Goal: Task Accomplishment & Management: Use online tool/utility

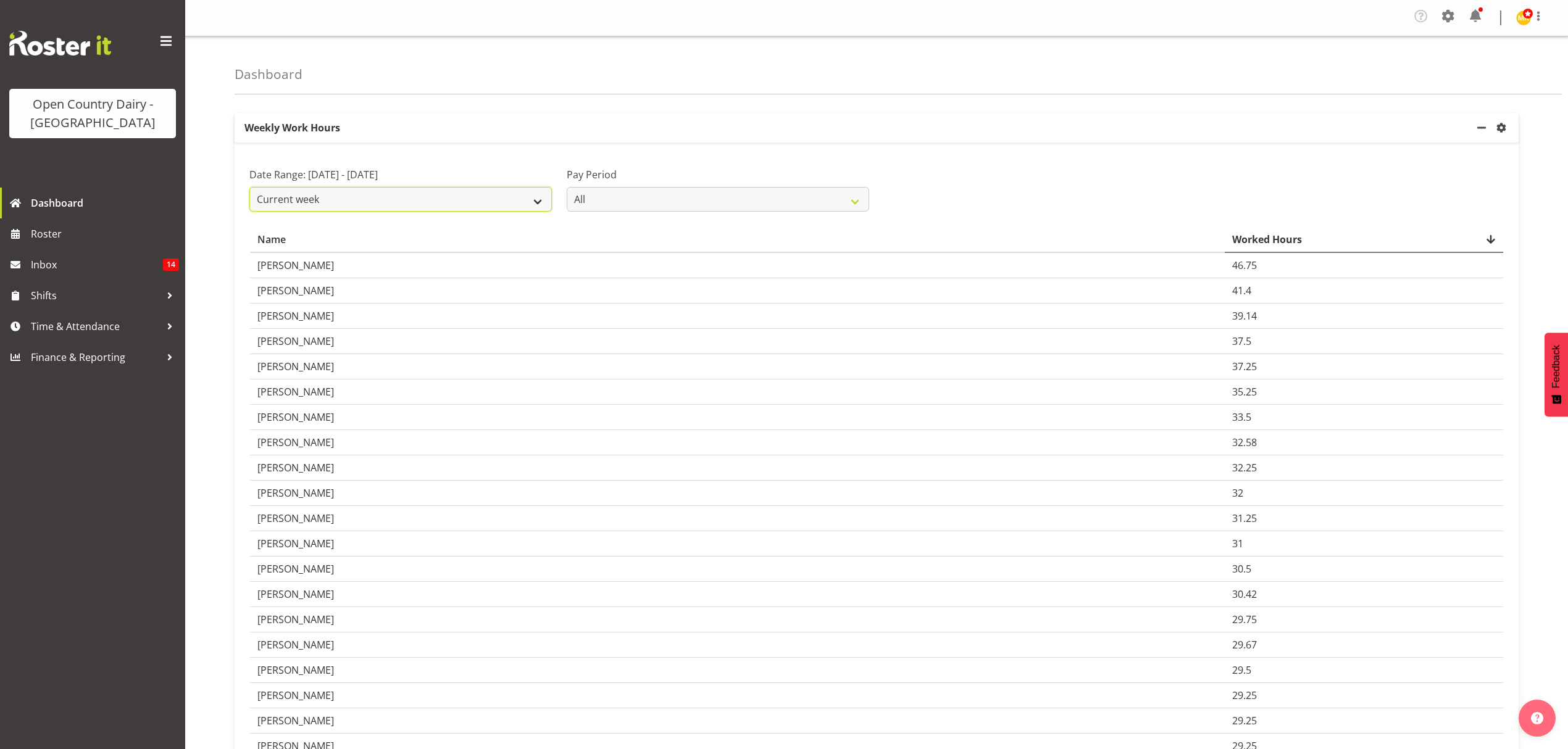
click at [523, 206] on select "Current week Last week Current Month Last Month Last 30 days" at bounding box center [400, 199] width 303 height 25
select select "current_month"
click at [249, 187] on select "Current week Last week Current Month Last Month Last 30 days" at bounding box center [400, 199] width 303 height 25
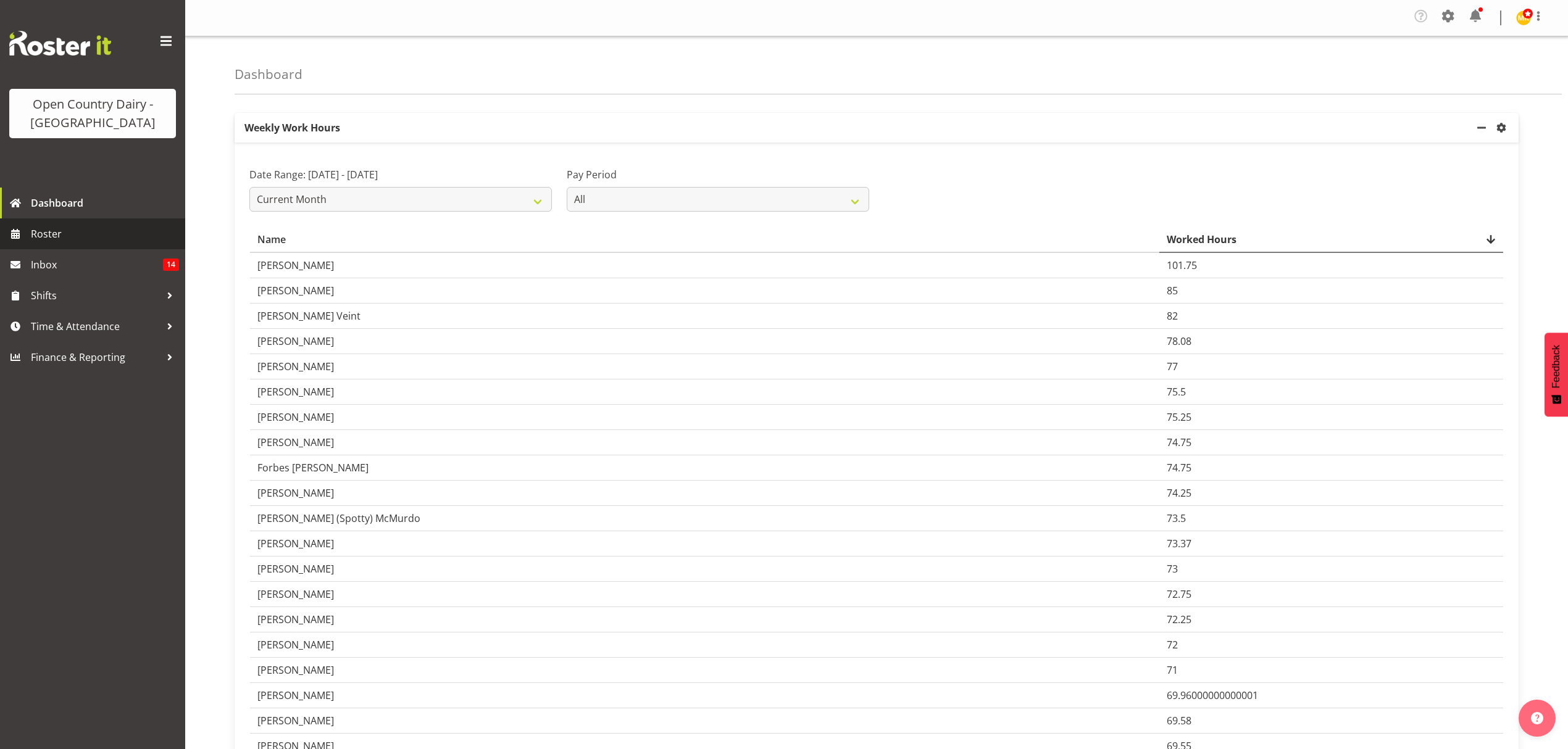
click at [74, 230] on span "Roster" at bounding box center [104, 233] width 148 height 18
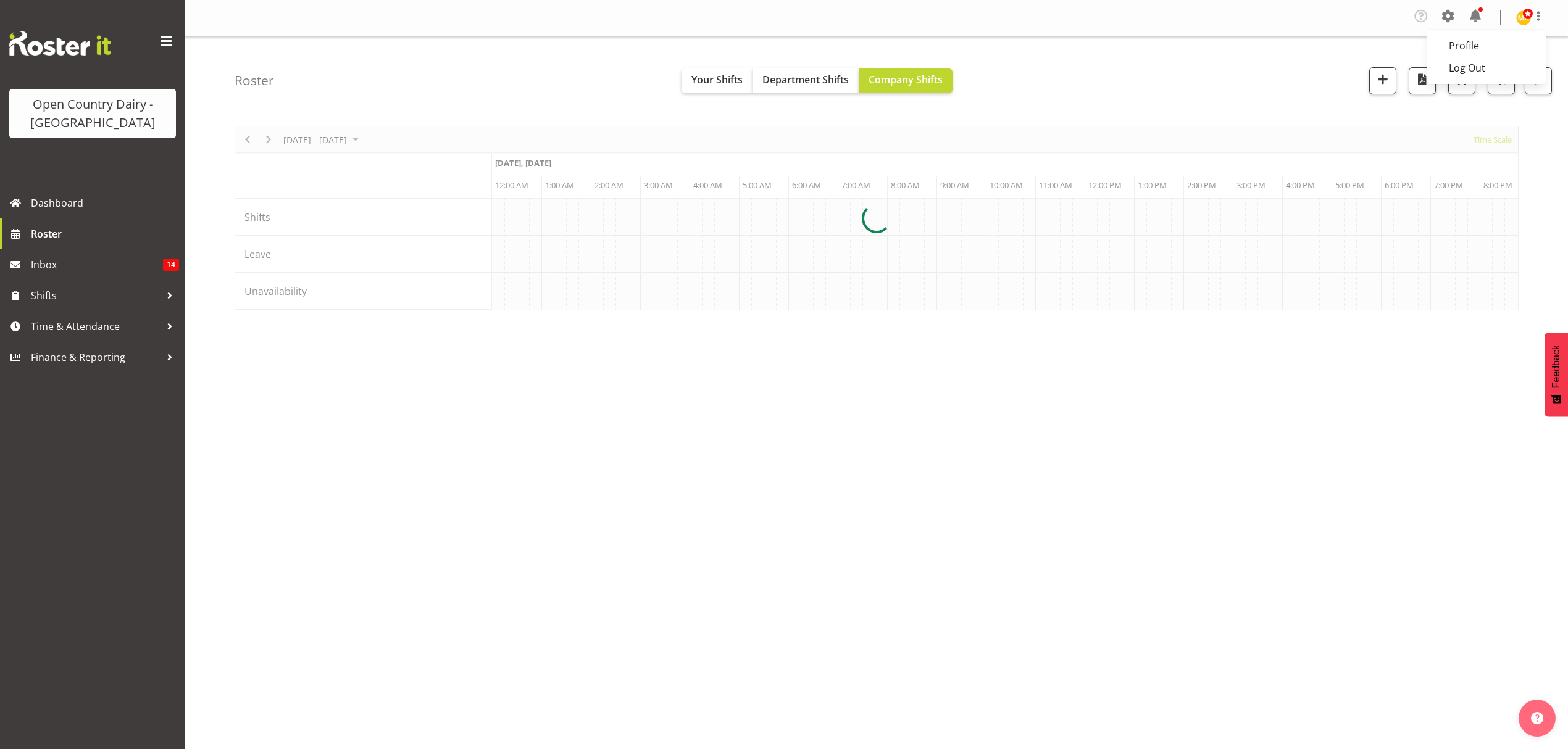
scroll to position [0, 2369]
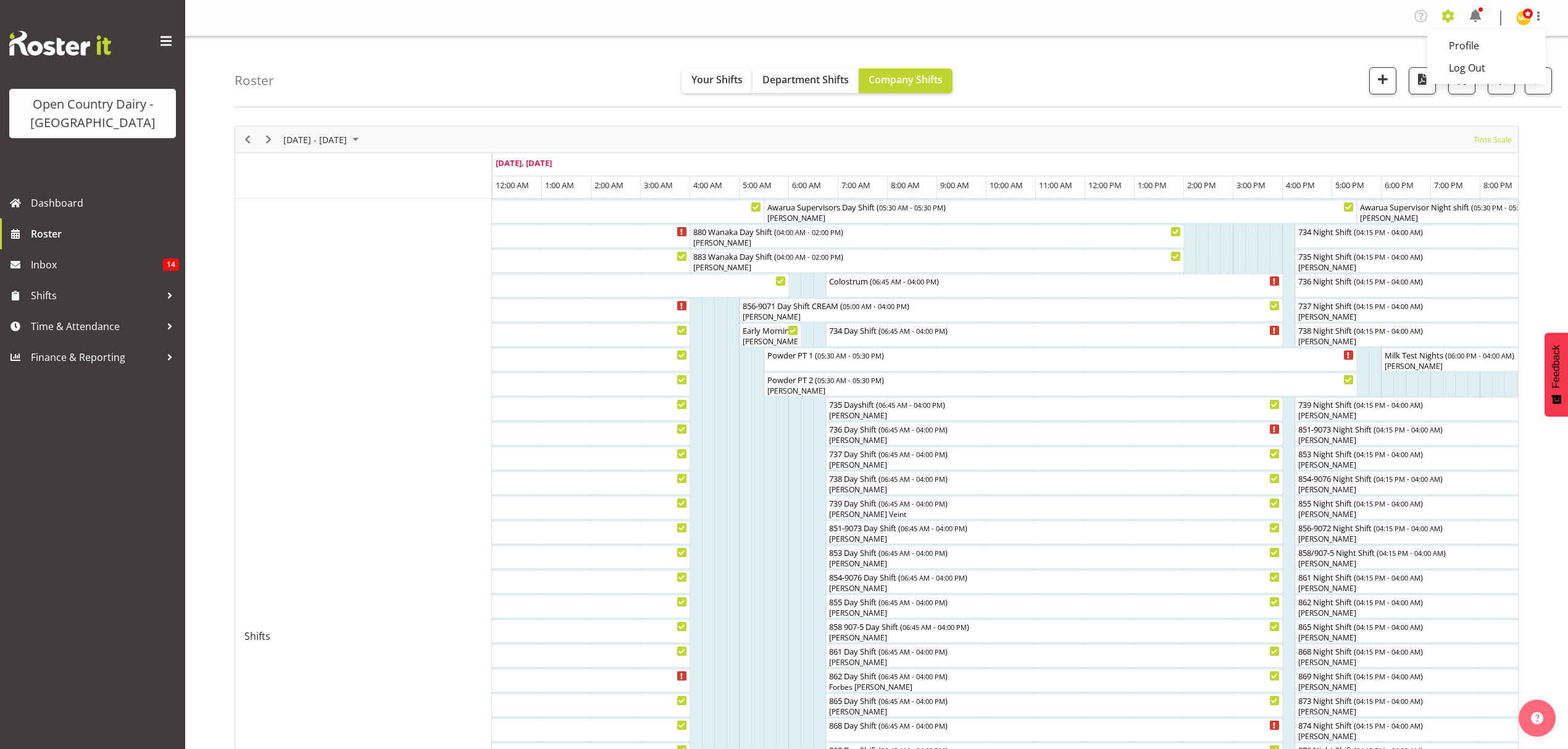
click at [1450, 18] on span at bounding box center [1447, 15] width 19 height 19
click at [1339, 132] on link "Employees" at bounding box center [1372, 136] width 171 height 22
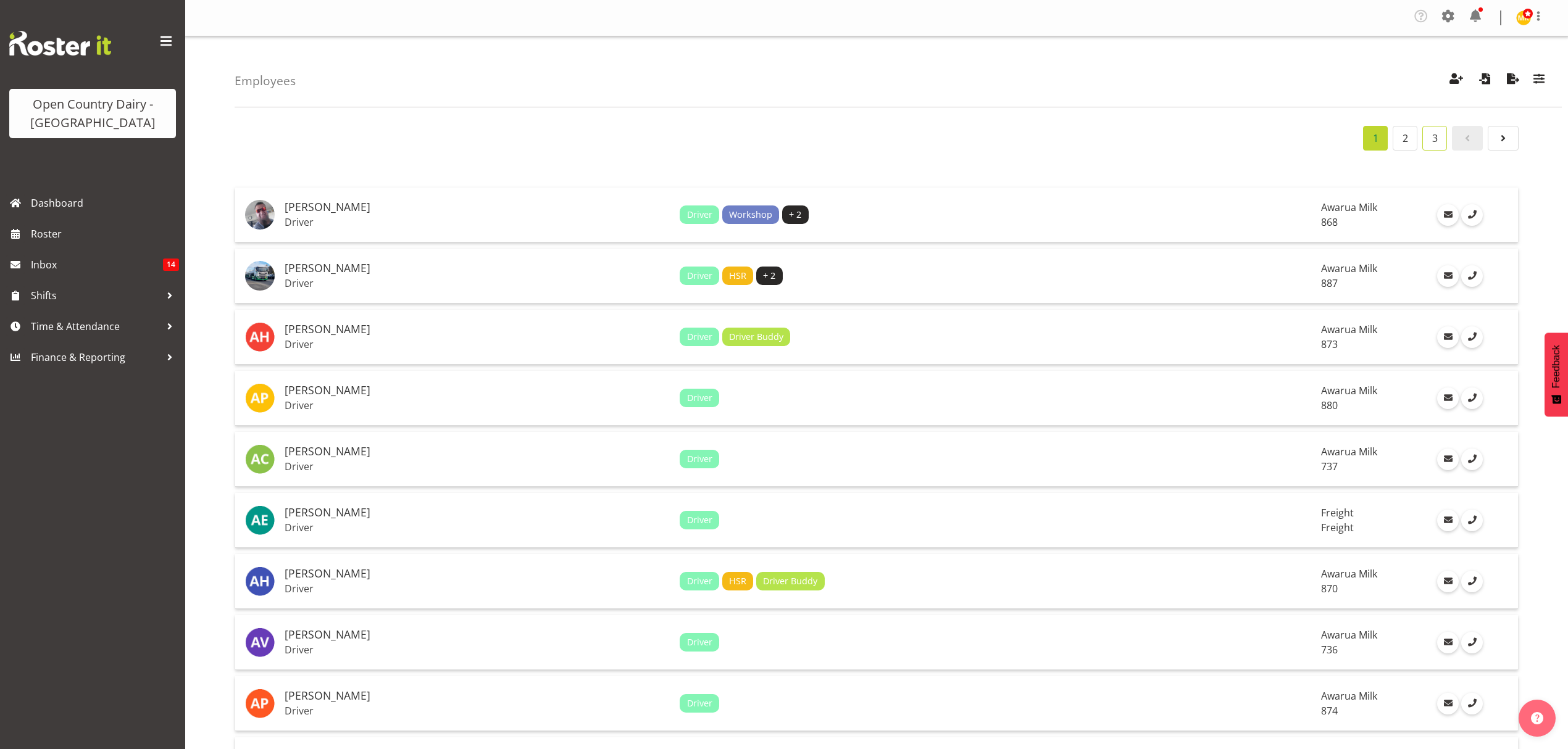
drag, startPoint x: 1431, startPoint y: 134, endPoint x: 1441, endPoint y: 139, distance: 11.2
click at [1431, 134] on link "3" at bounding box center [1435, 138] width 25 height 25
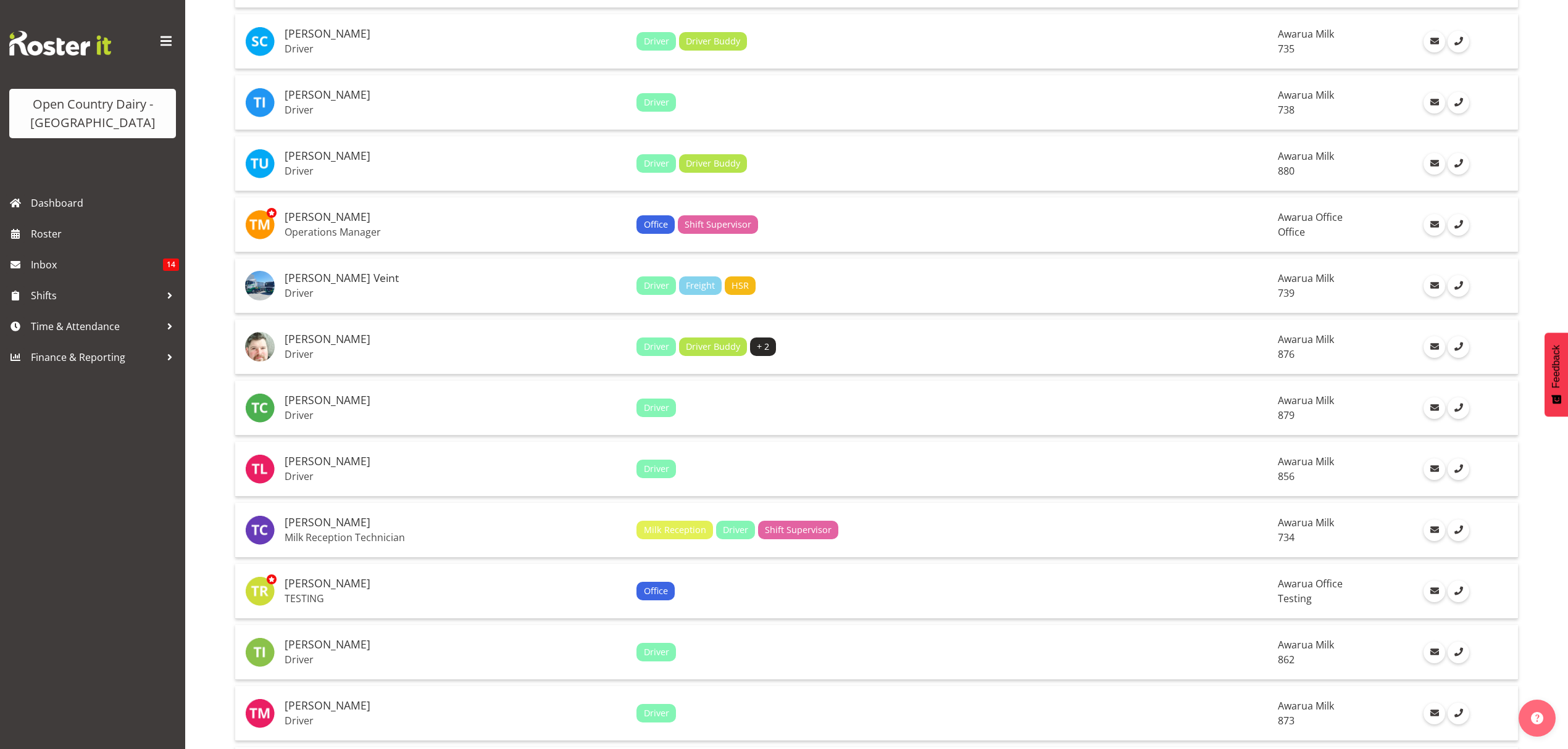
scroll to position [2139, 0]
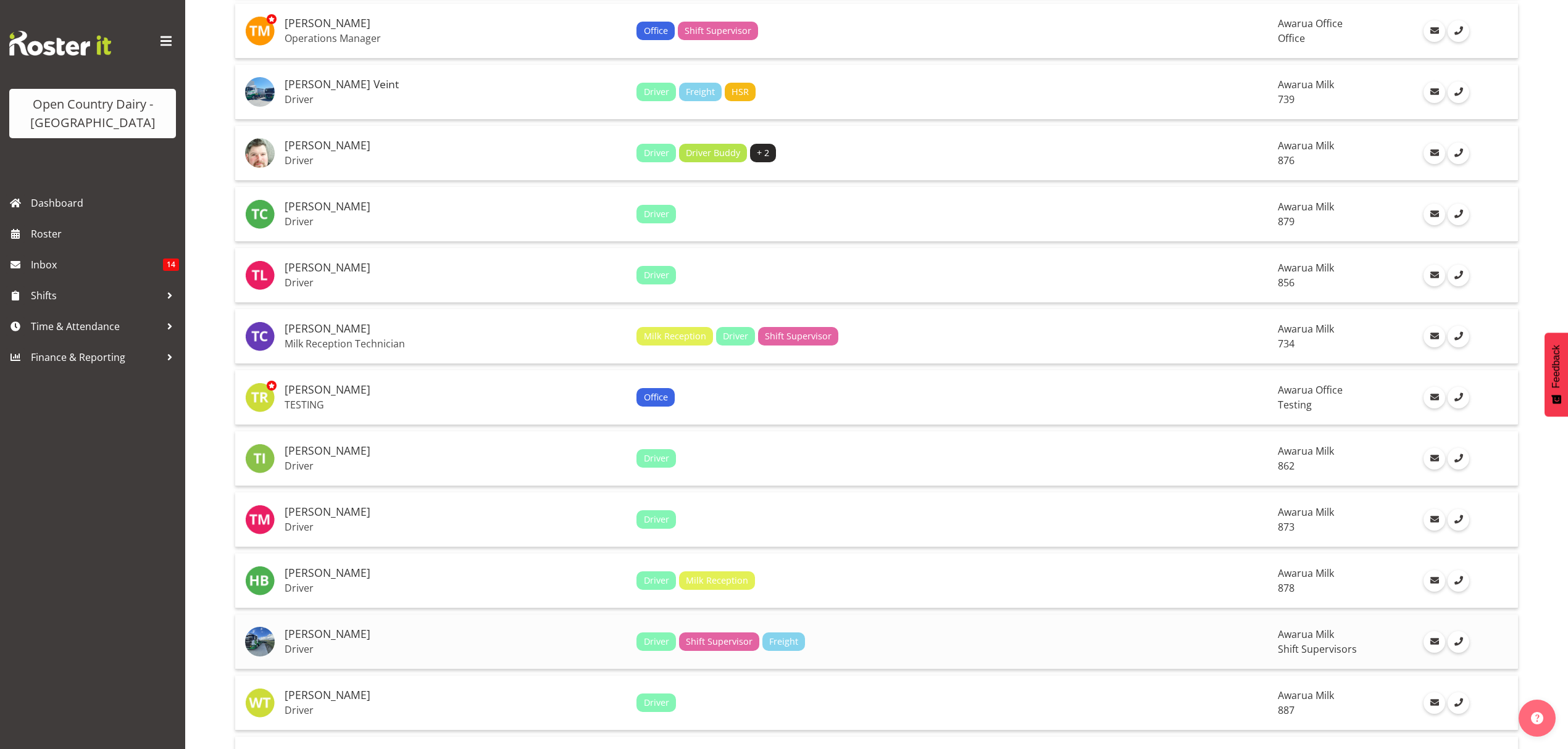
click at [499, 628] on h5 "[PERSON_NAME]" at bounding box center [455, 634] width 342 height 13
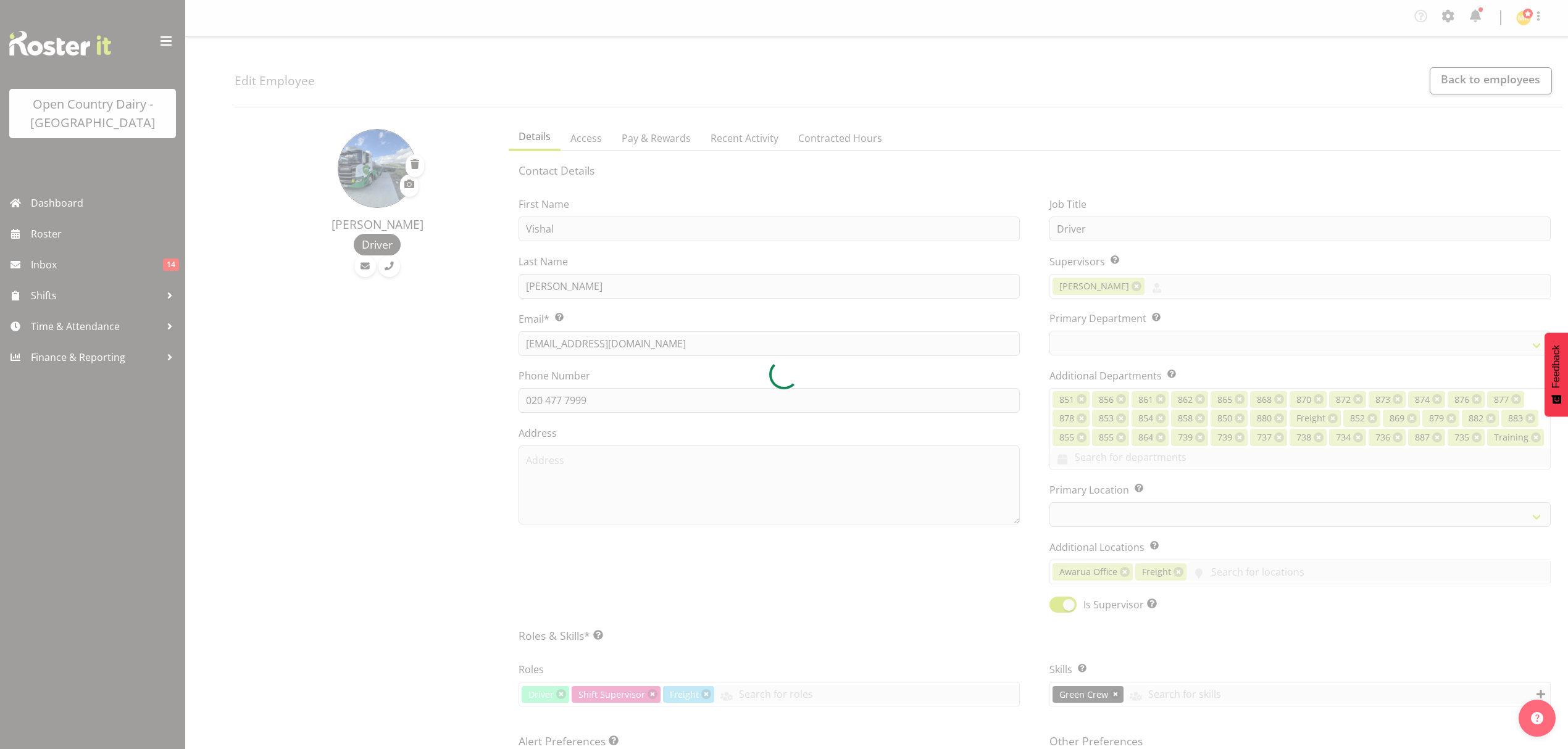
select select "TimelineWeek"
select select
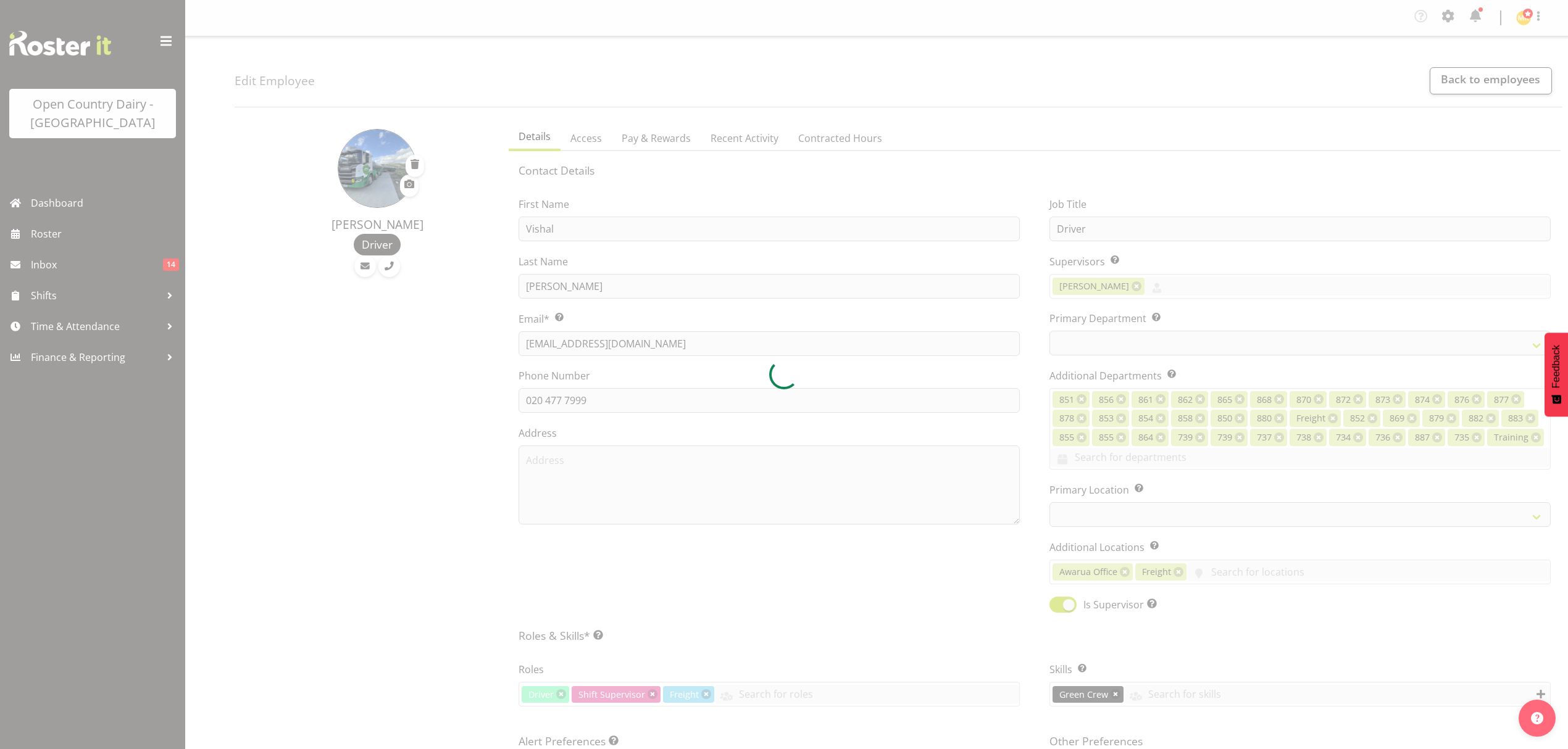
select select "696"
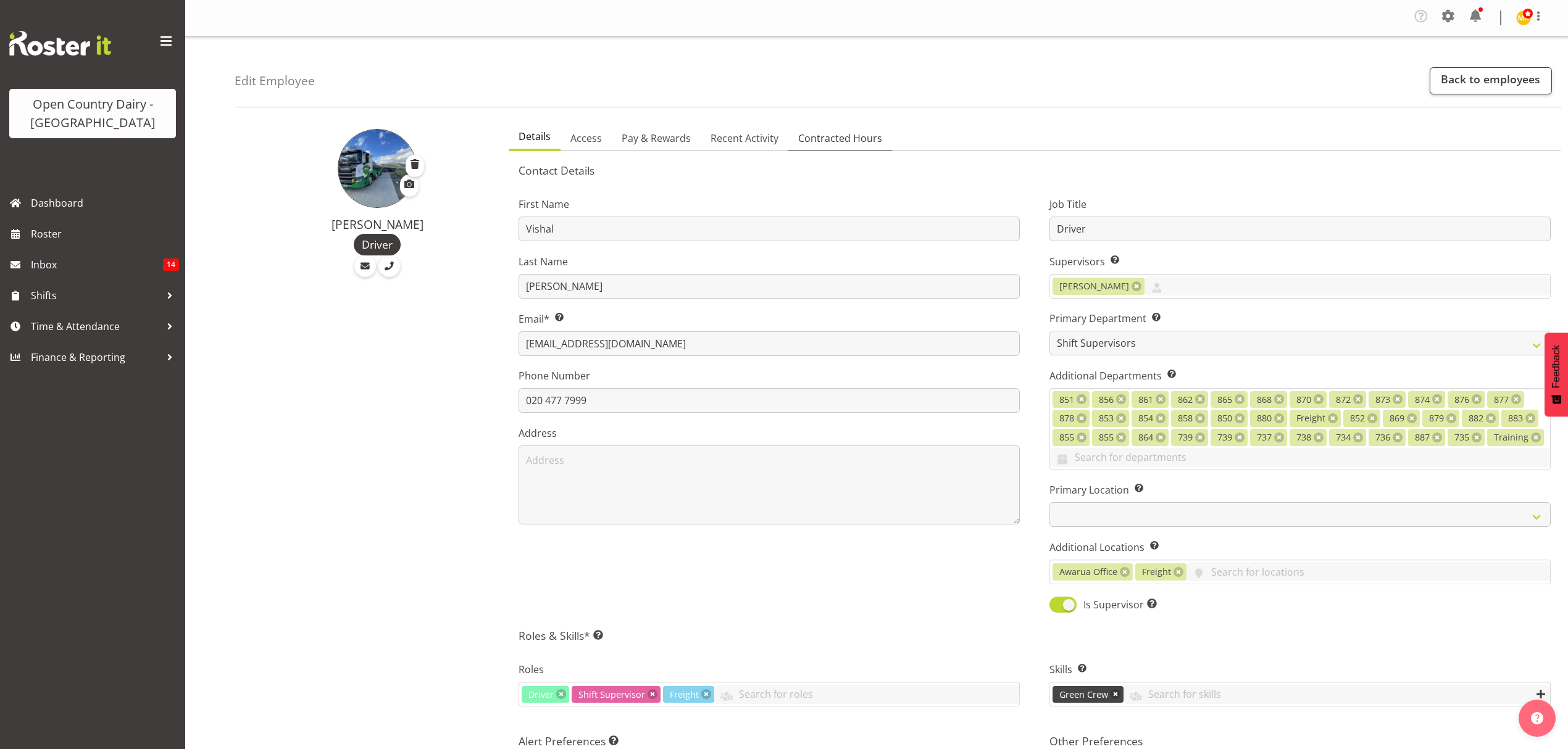
click at [853, 135] on span "Contracted Hours" at bounding box center [839, 137] width 84 height 14
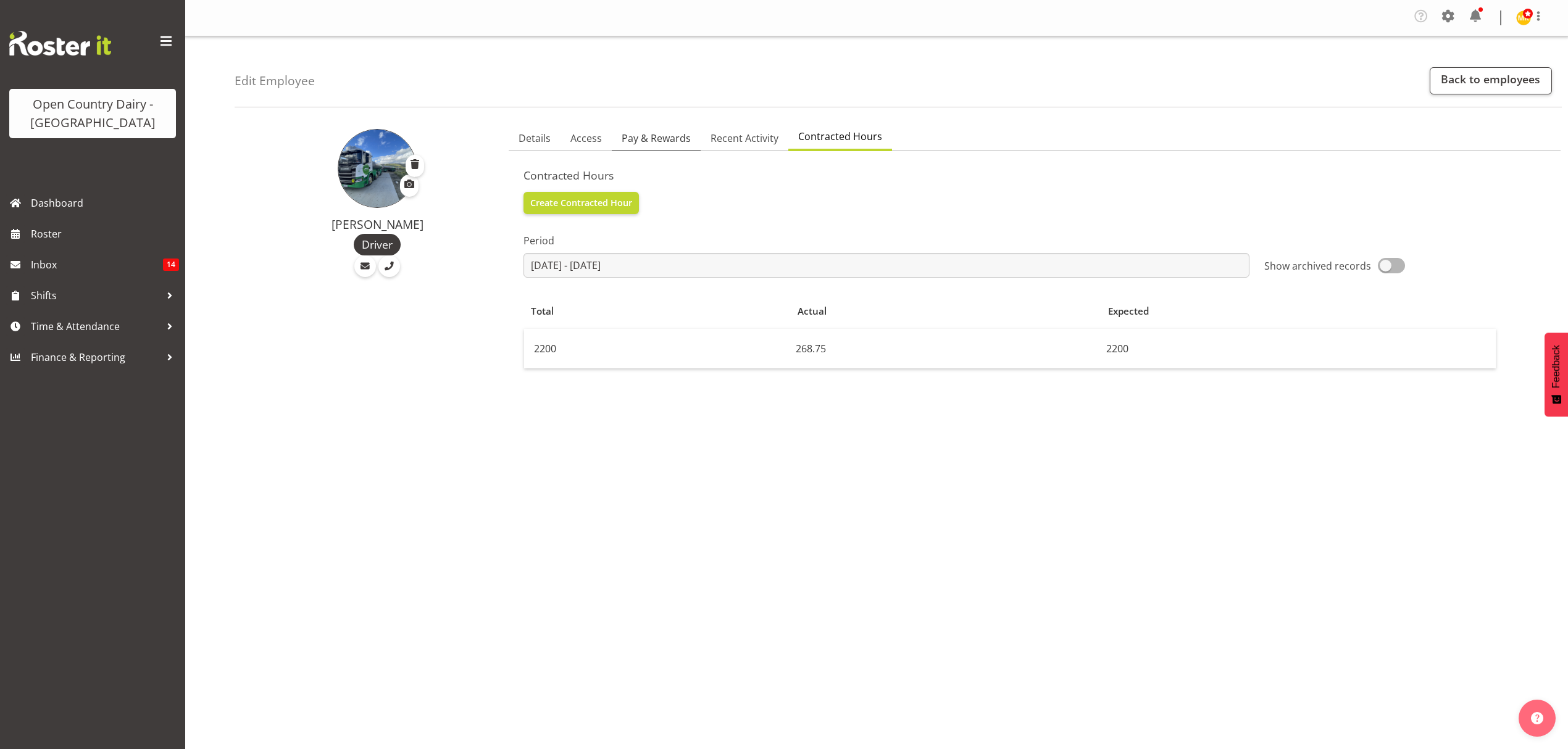
click at [672, 130] on link "Pay & Rewards" at bounding box center [656, 138] width 89 height 26
click at [672, 130] on span "Pay & Rewards" at bounding box center [656, 137] width 70 height 14
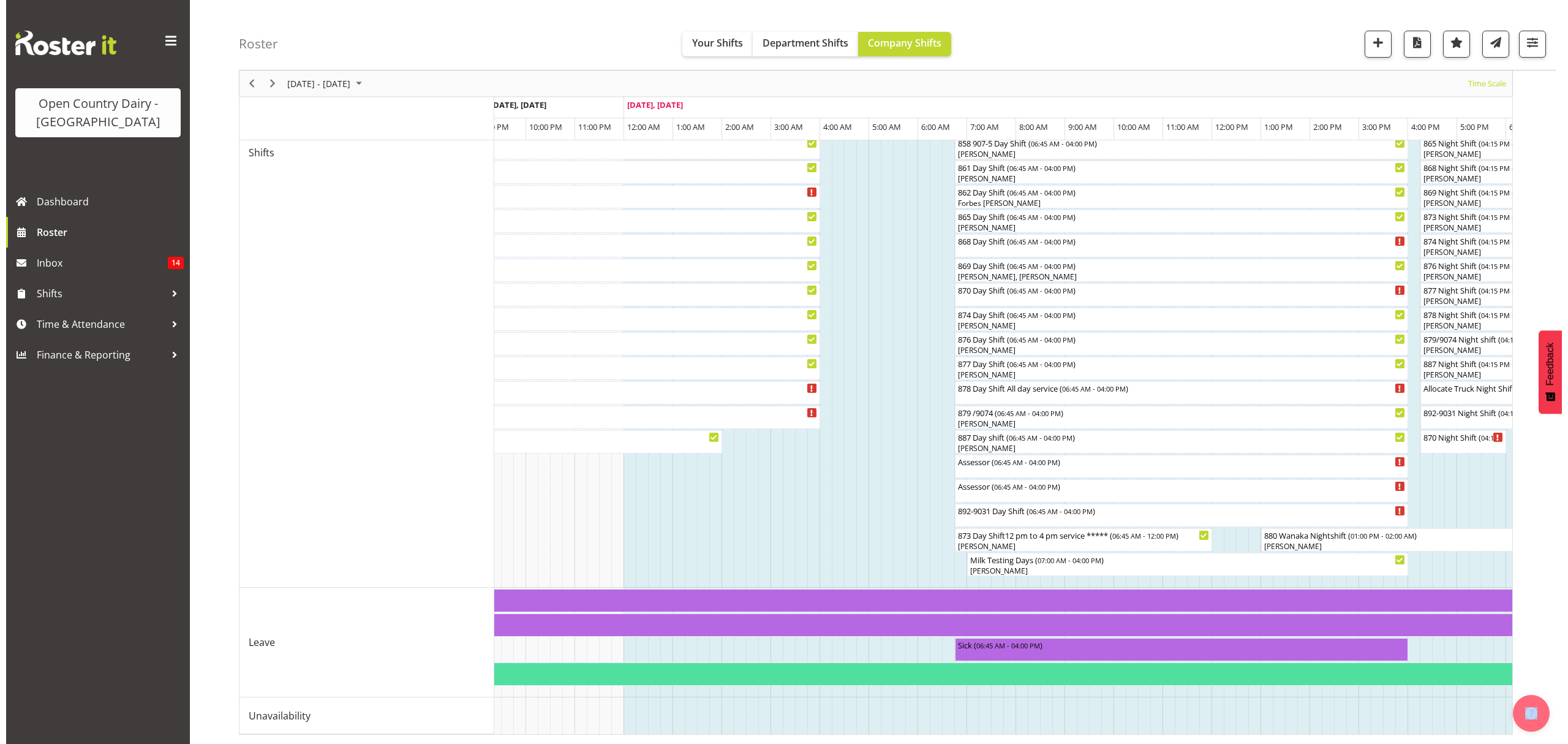
scroll to position [0, 2216]
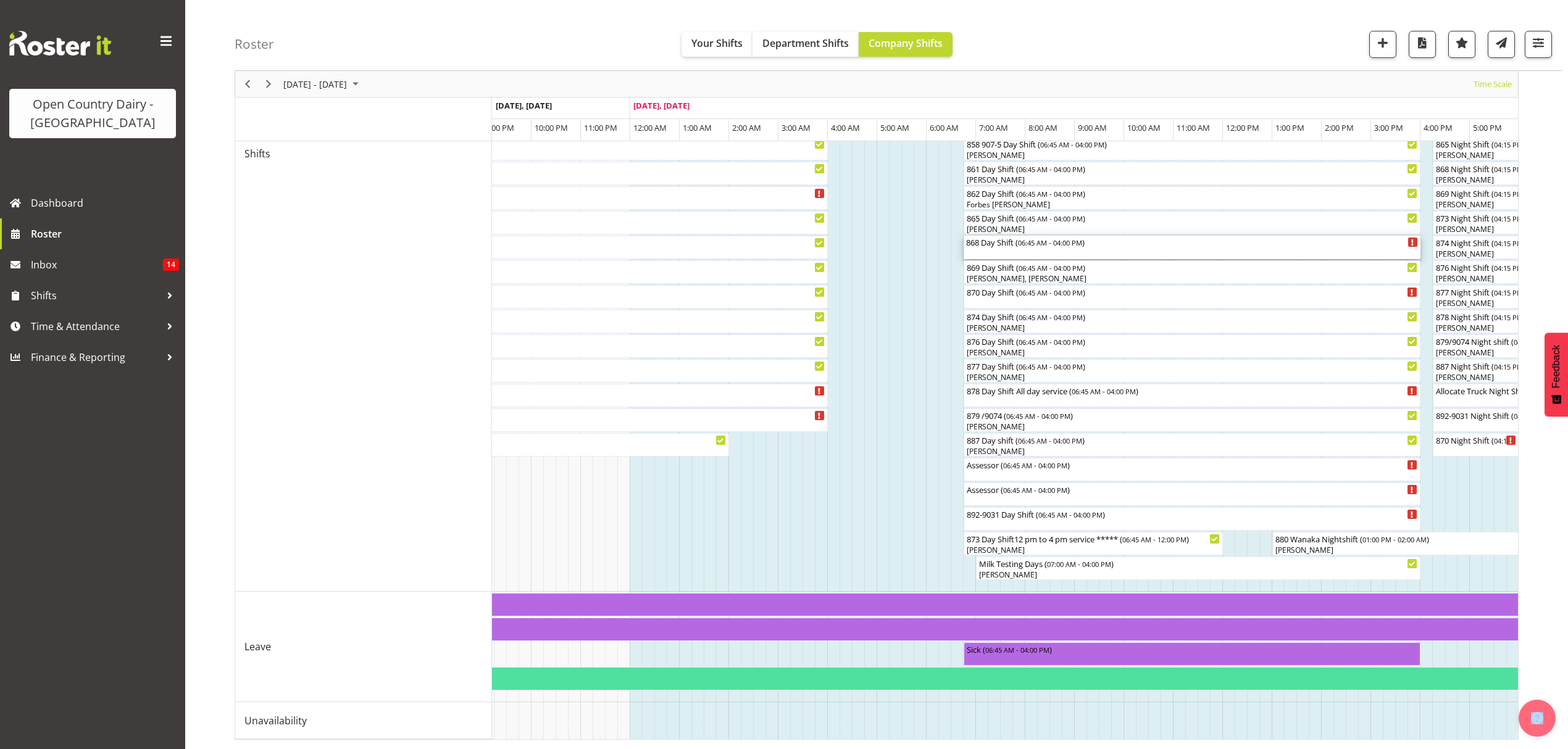
click at [1003, 236] on div "868 Day Shift ( 06:45 AM - 04:00 PM )" at bounding box center [1191, 242] width 451 height 13
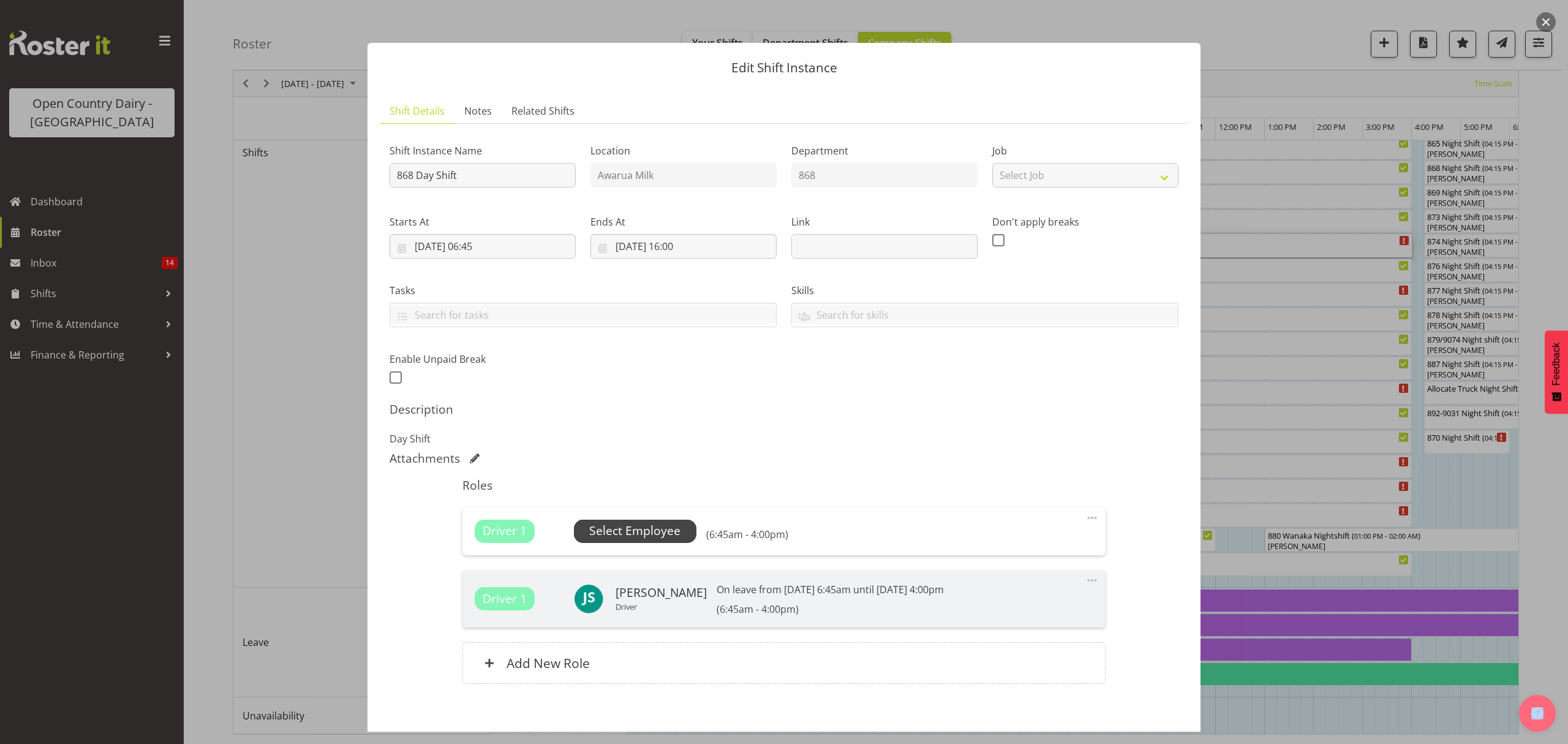
click at [640, 541] on span "Select Employee" at bounding box center [635, 531] width 123 height 23
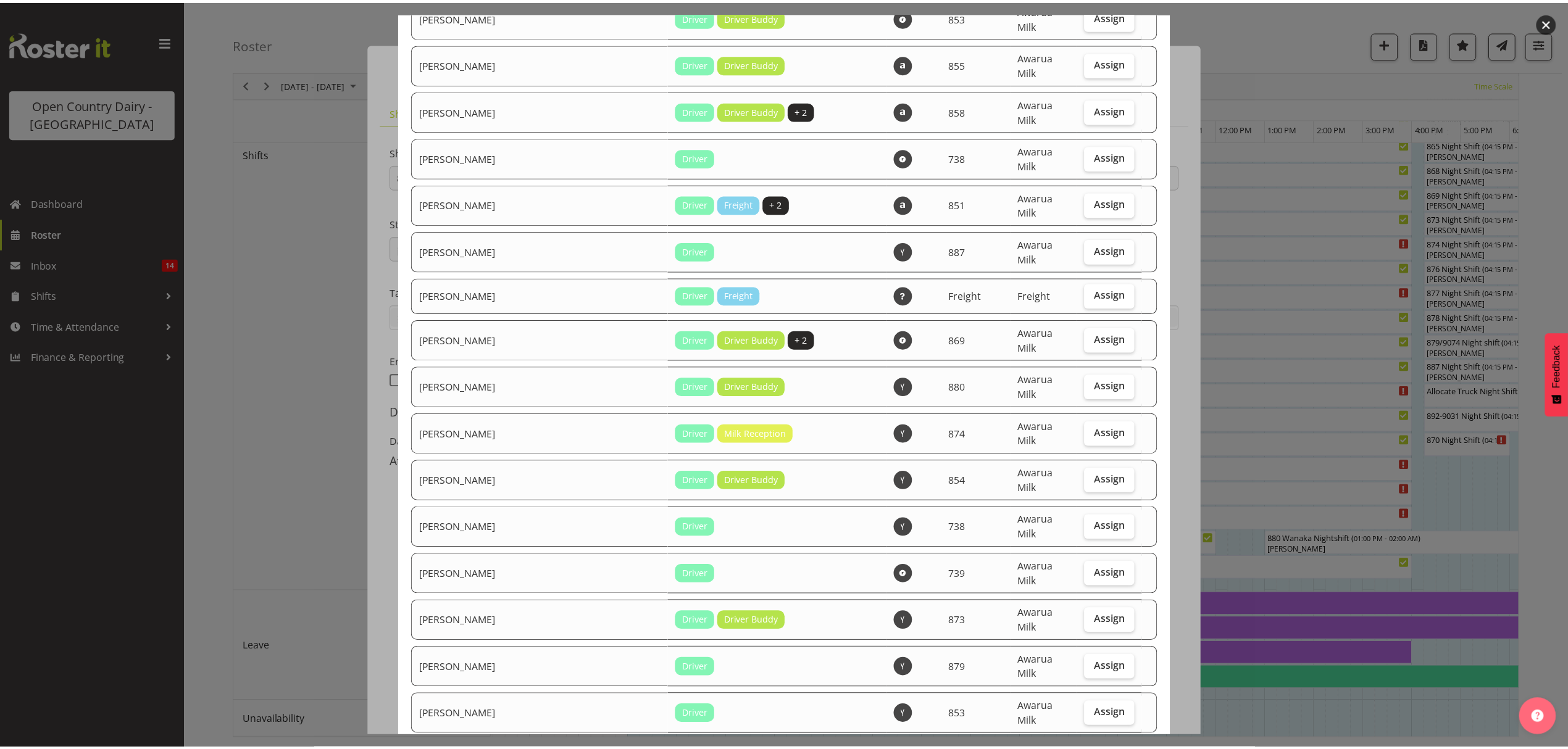
scroll to position [1891, 0]
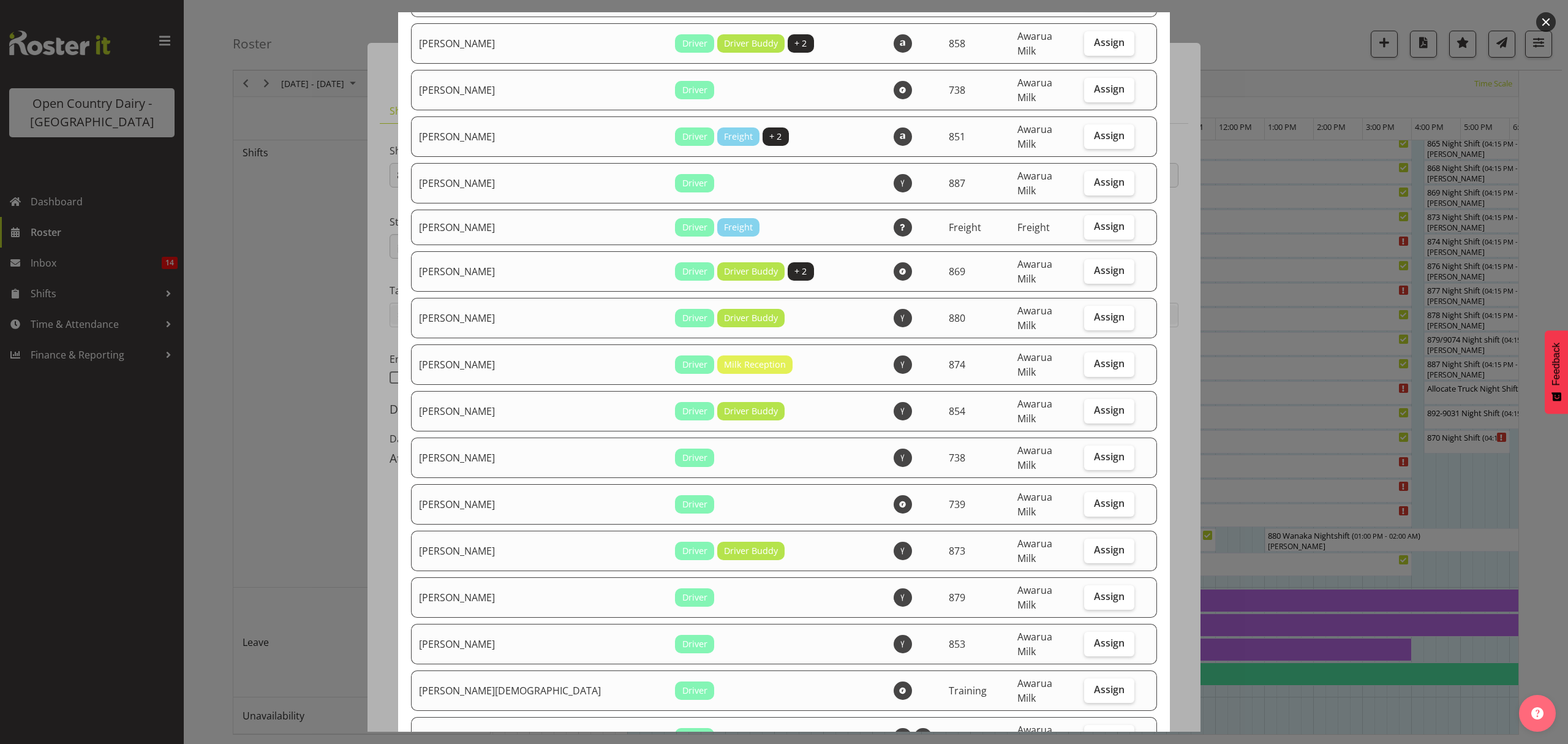
checkbox input "true"
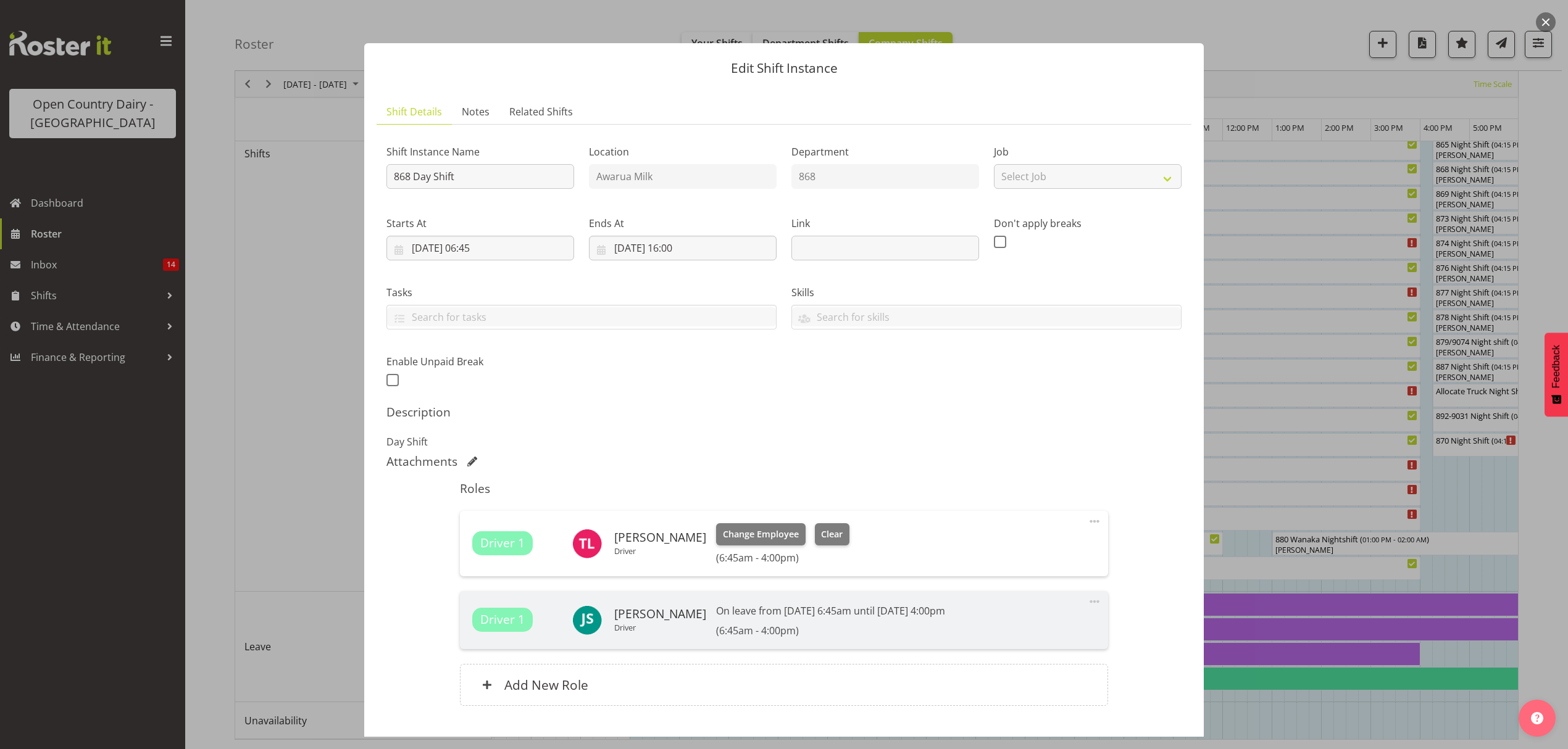
click at [1087, 522] on span at bounding box center [1093, 521] width 15 height 14
click at [1087, 516] on span at bounding box center [1093, 521] width 15 height 14
click at [1027, 552] on link "Edit" at bounding box center [1042, 551] width 119 height 22
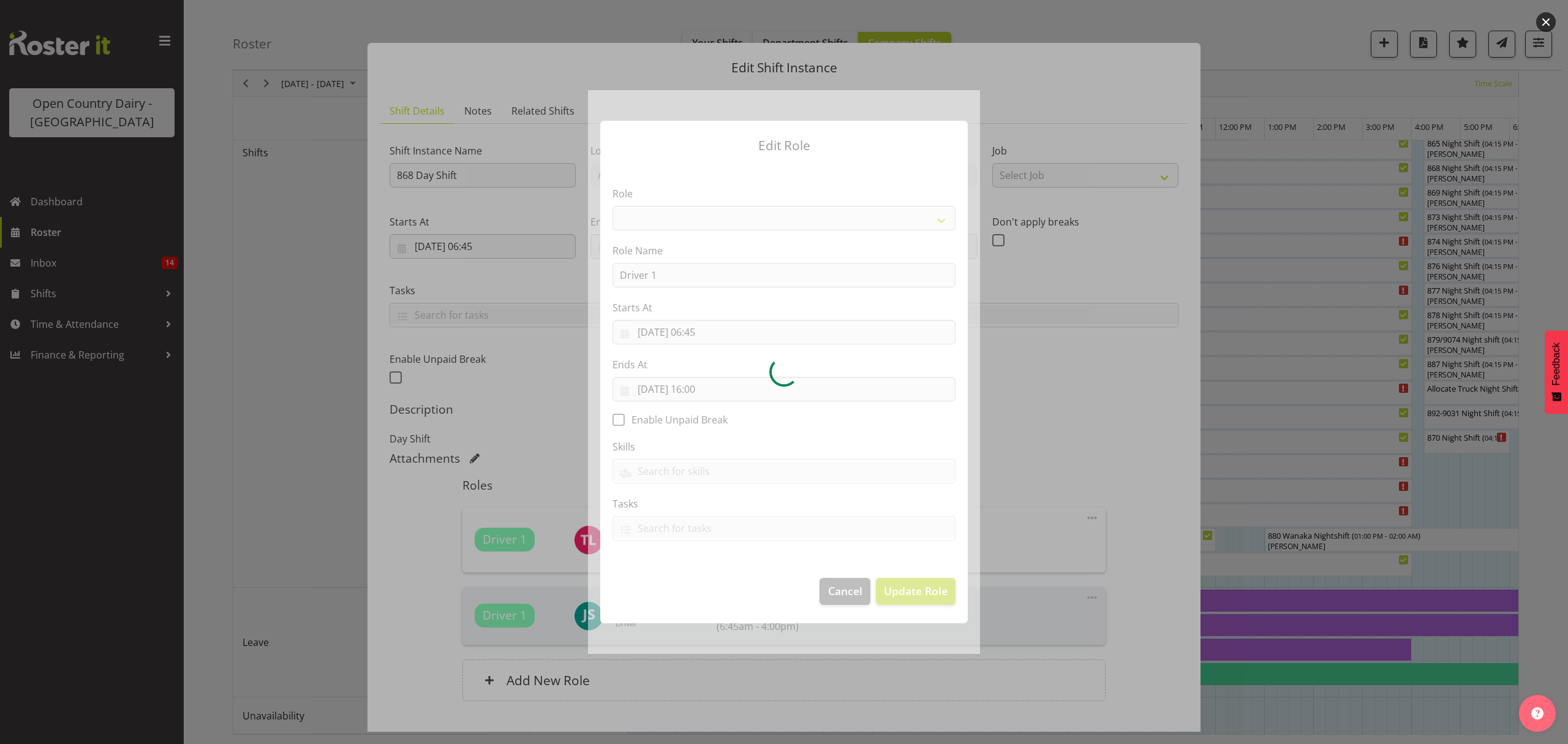
select select "1154"
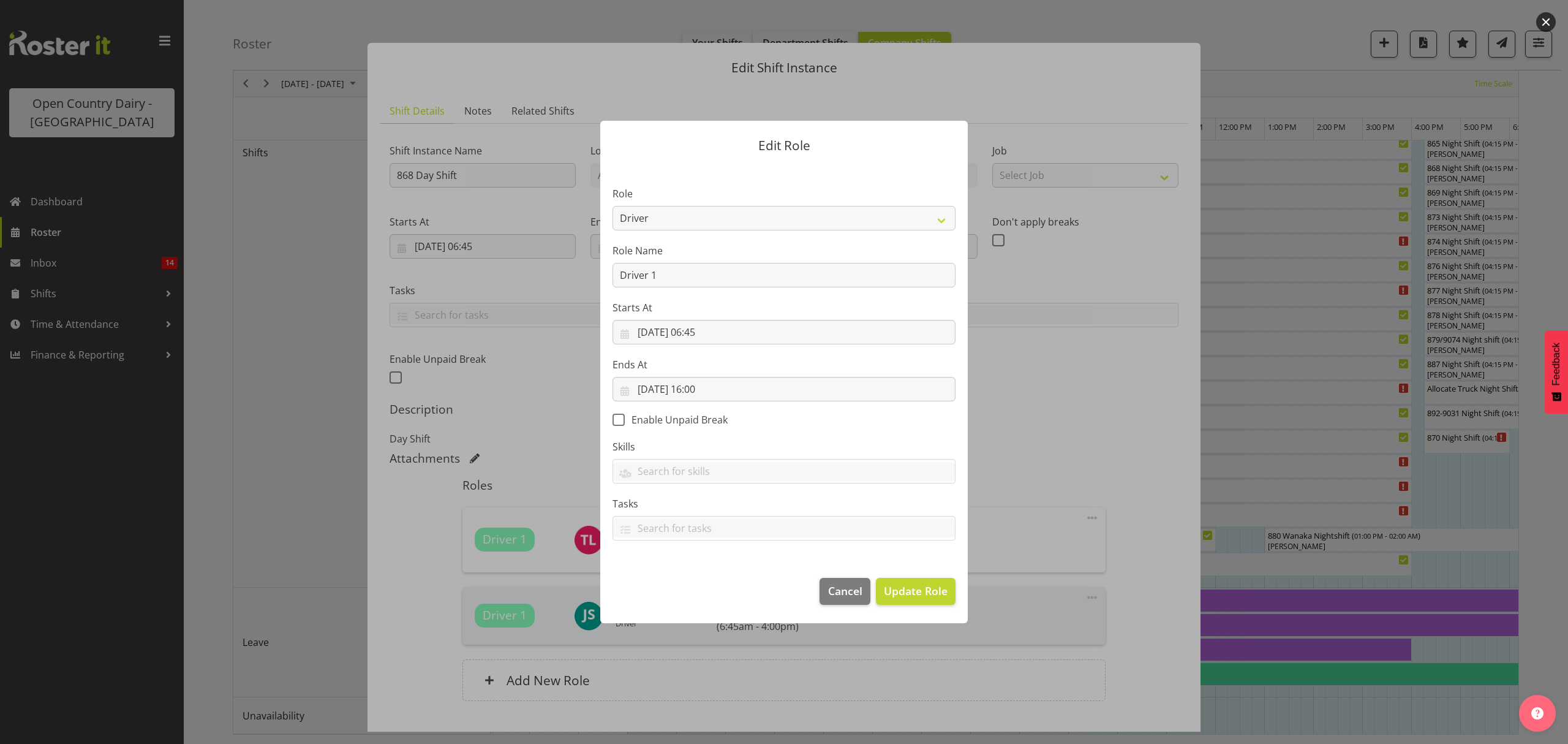
click at [1052, 464] on form "Edit Role Role Crew Leader Driver Driver Assessor Dayshift Driver Assessor Nigh…" at bounding box center [784, 372] width 588 height 564
click at [849, 589] on span "Cancel" at bounding box center [845, 590] width 35 height 16
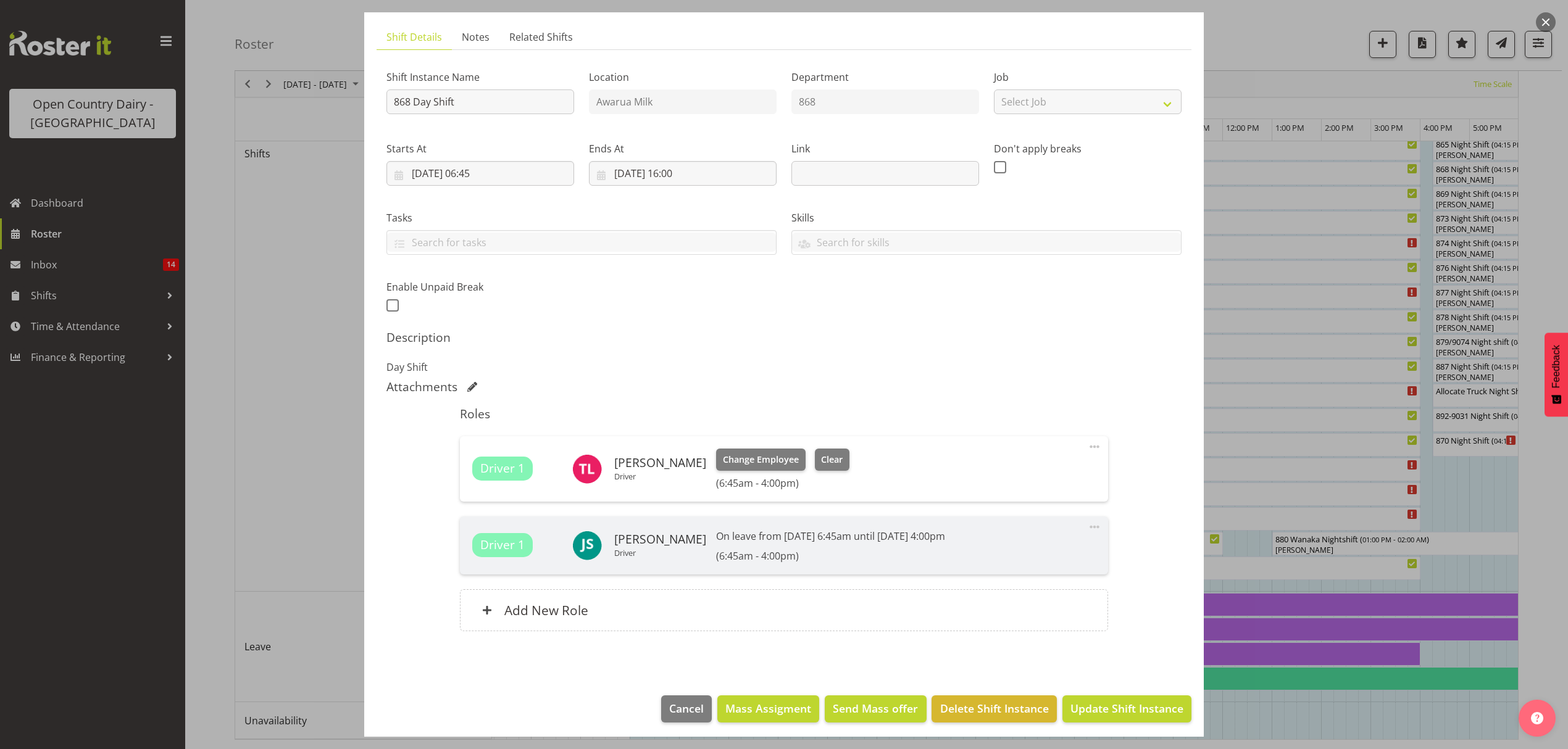
scroll to position [79, 0]
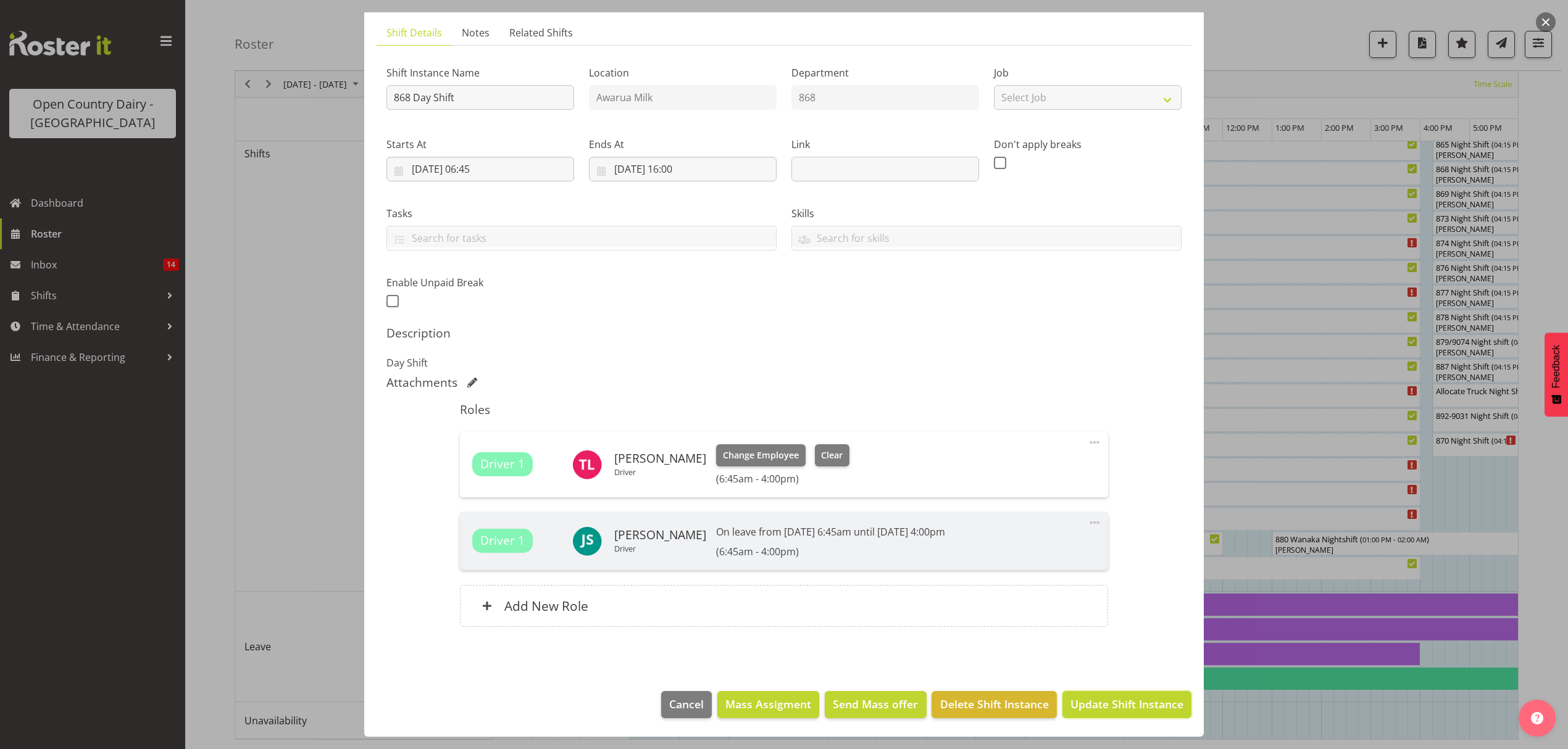
drag, startPoint x: 1072, startPoint y: 699, endPoint x: 1093, endPoint y: 518, distance: 182.2
click at [1074, 696] on button "Update Shift Instance" at bounding box center [1126, 705] width 129 height 27
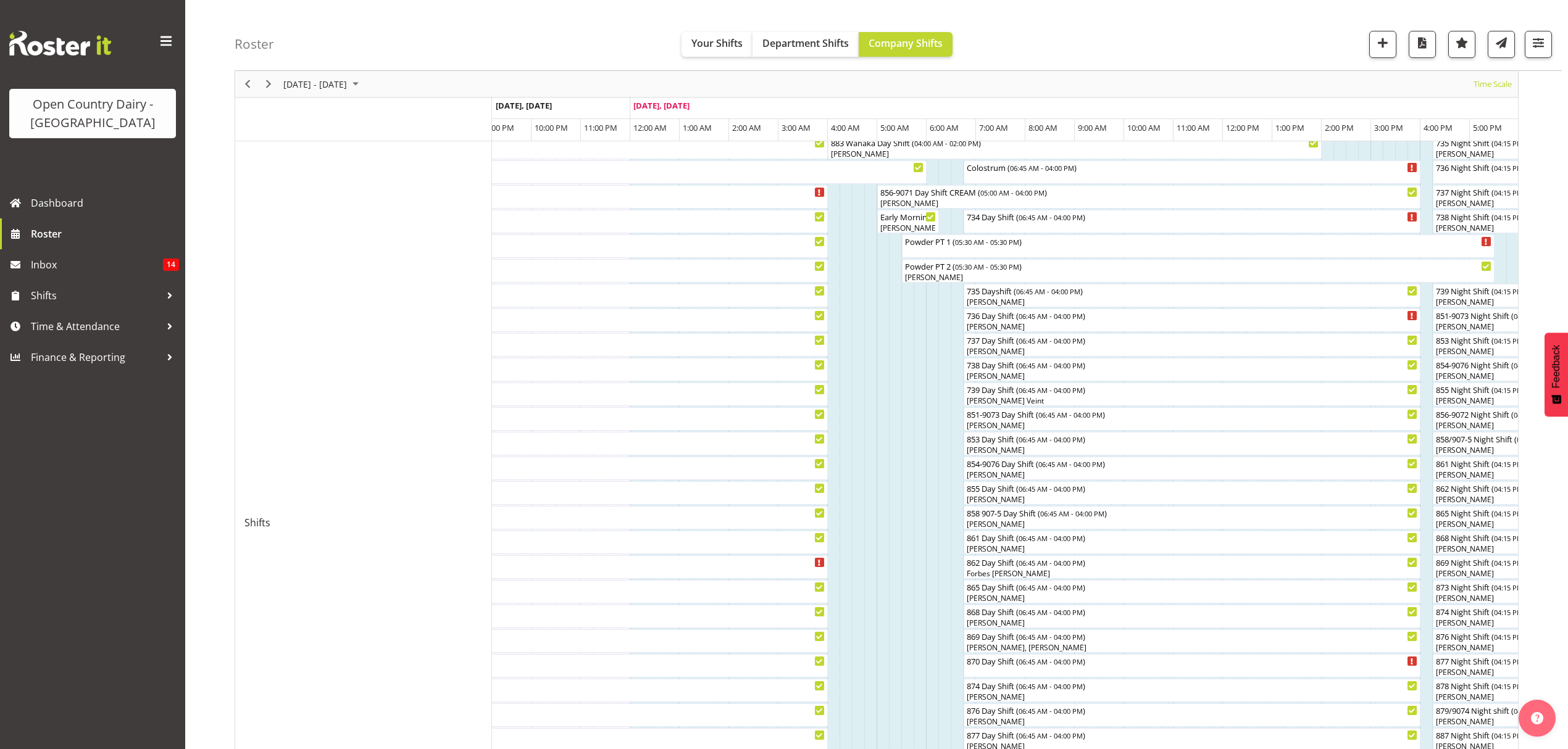
scroll to position [0, 0]
